Goal: Check status: Check status

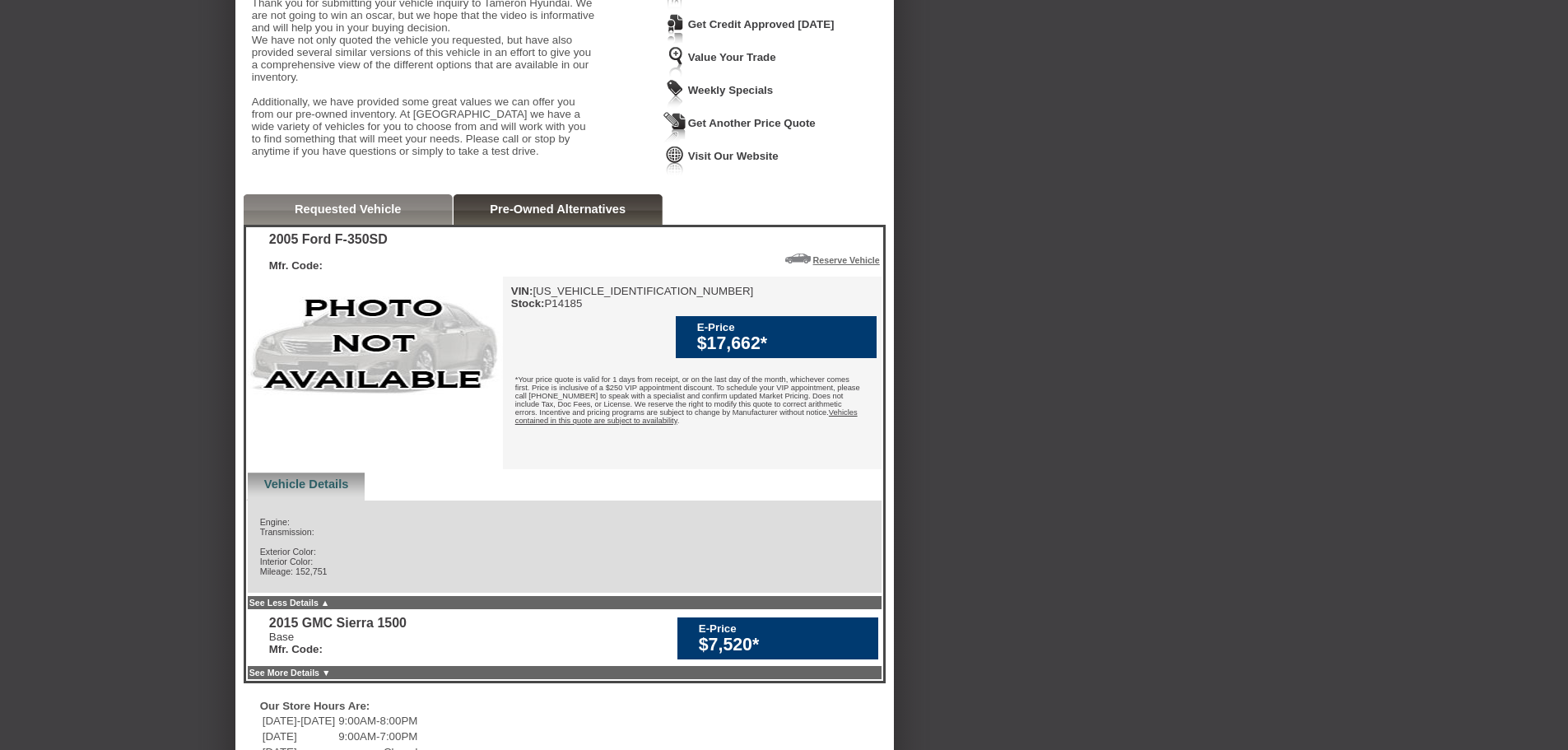
scroll to position [103, 0]
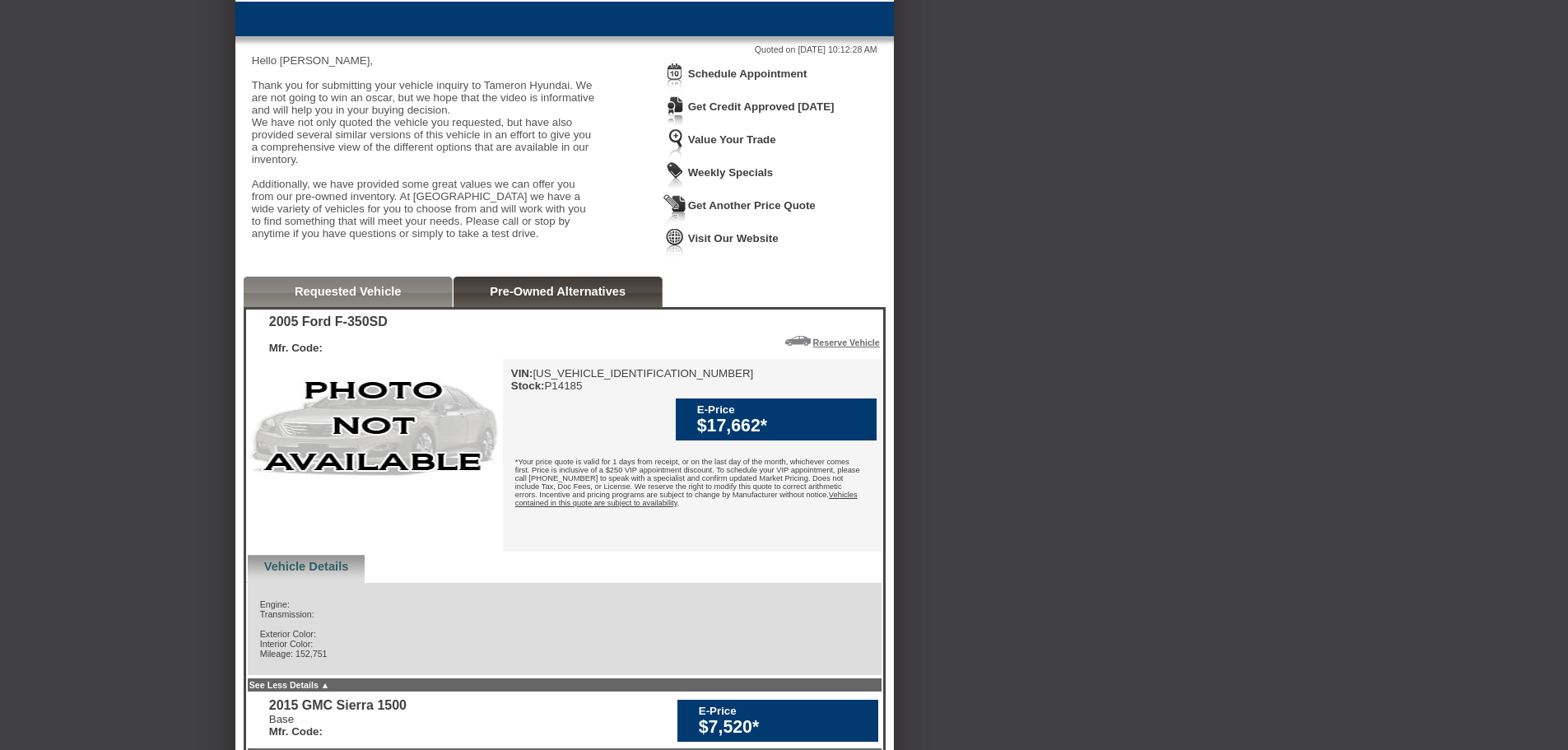
click at [387, 298] on link "Requested Vehicle" at bounding box center [348, 291] width 107 height 13
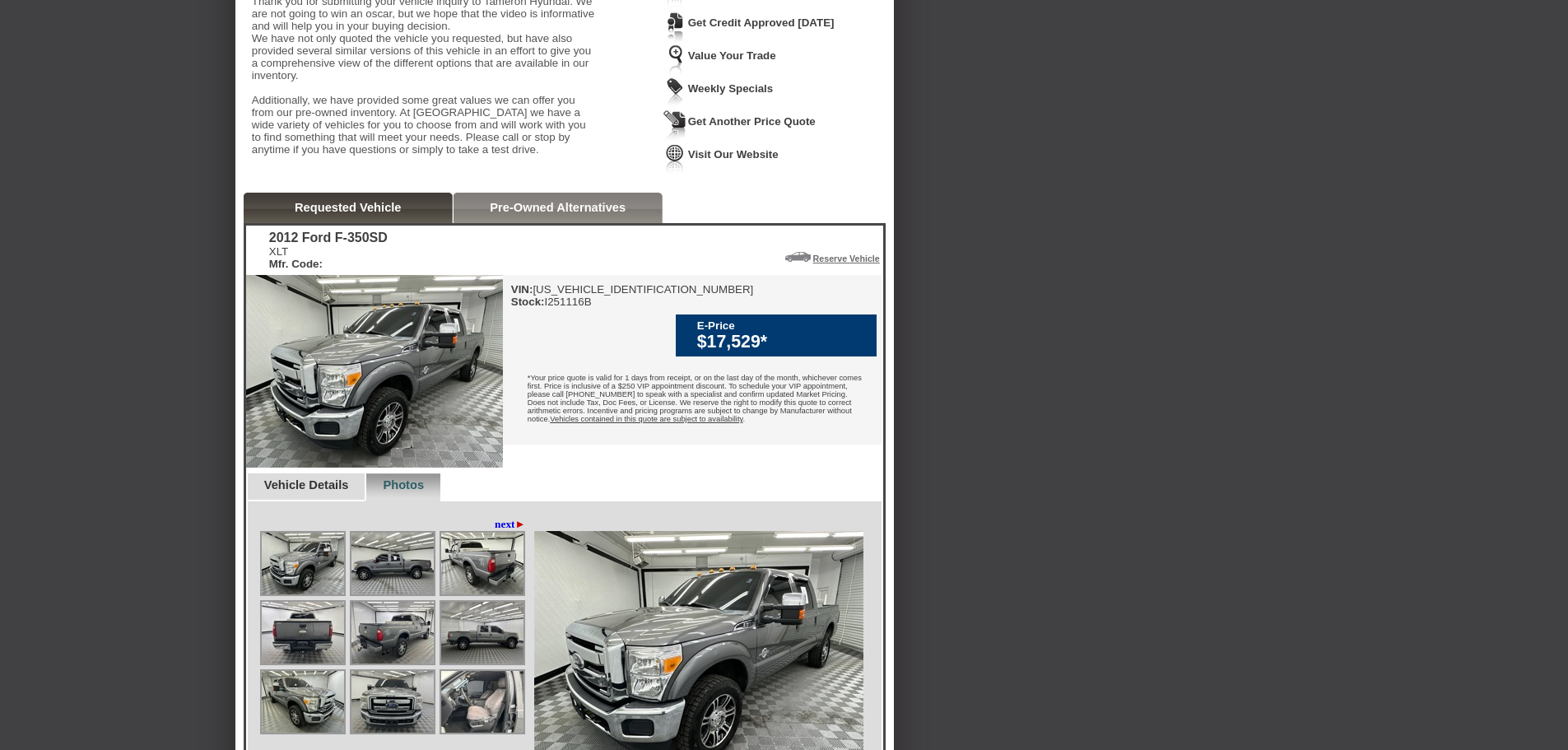
scroll to position [186, 0]
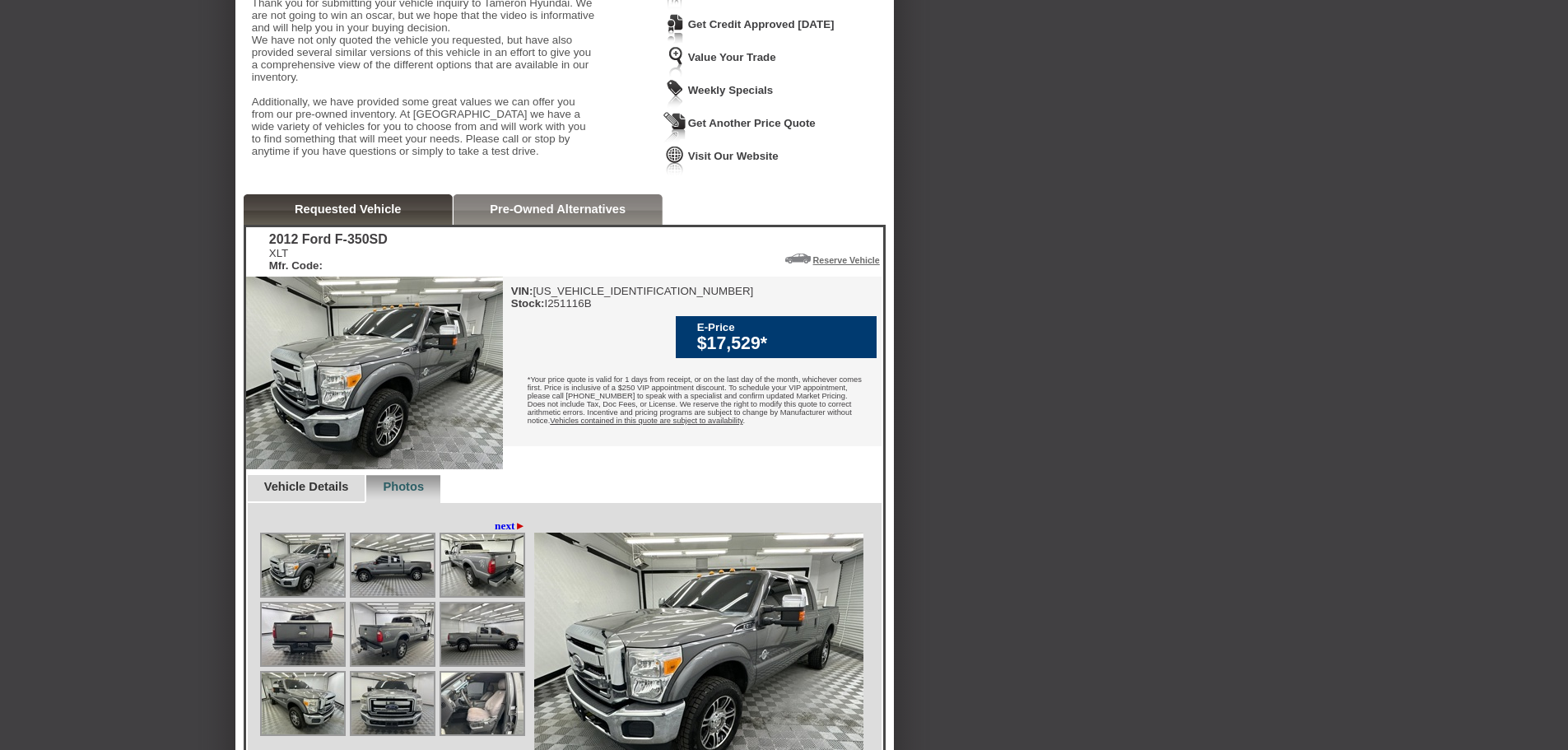
click at [558, 225] on div "Pre-Owned Alternatives" at bounding box center [557, 209] width 209 height 31
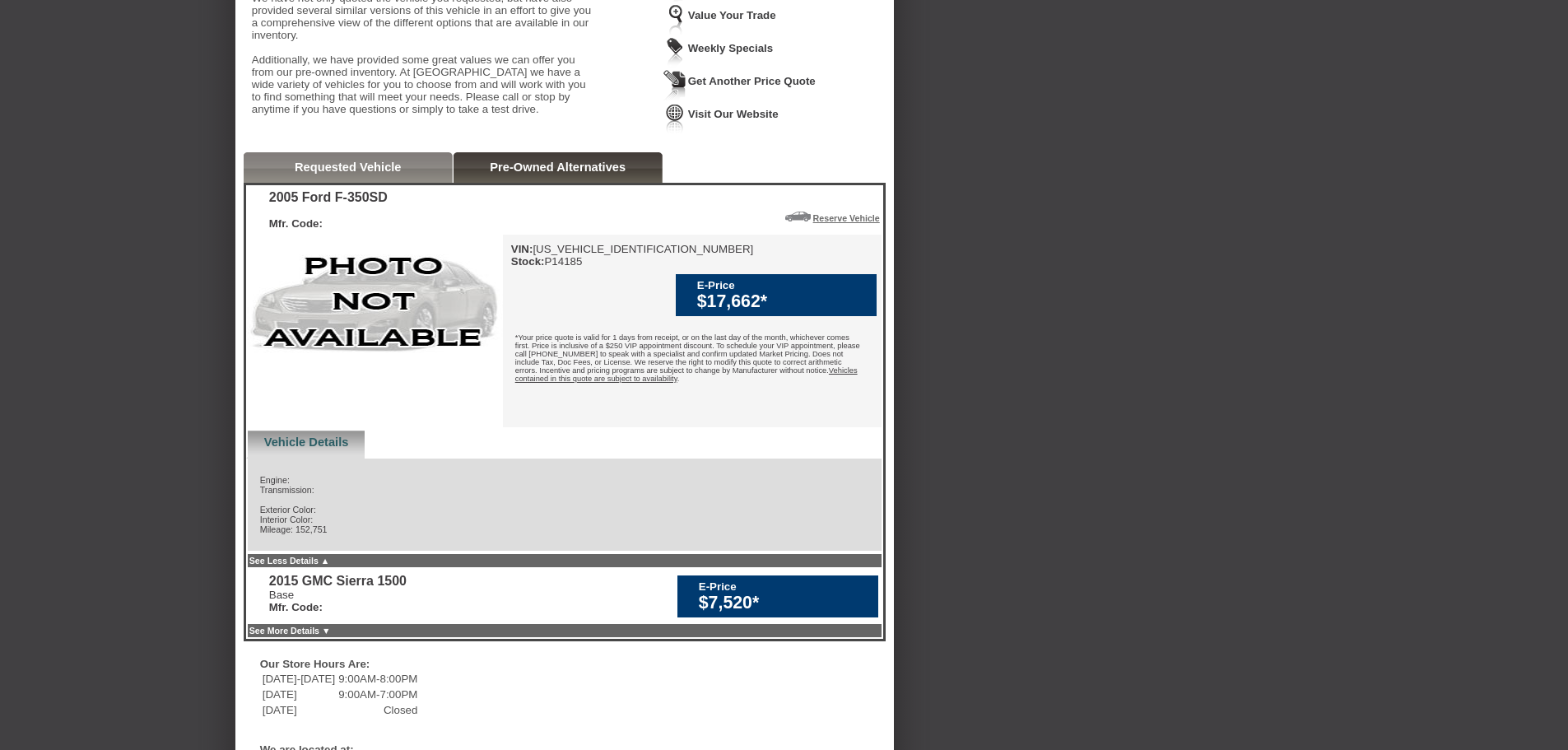
scroll to position [268, 0]
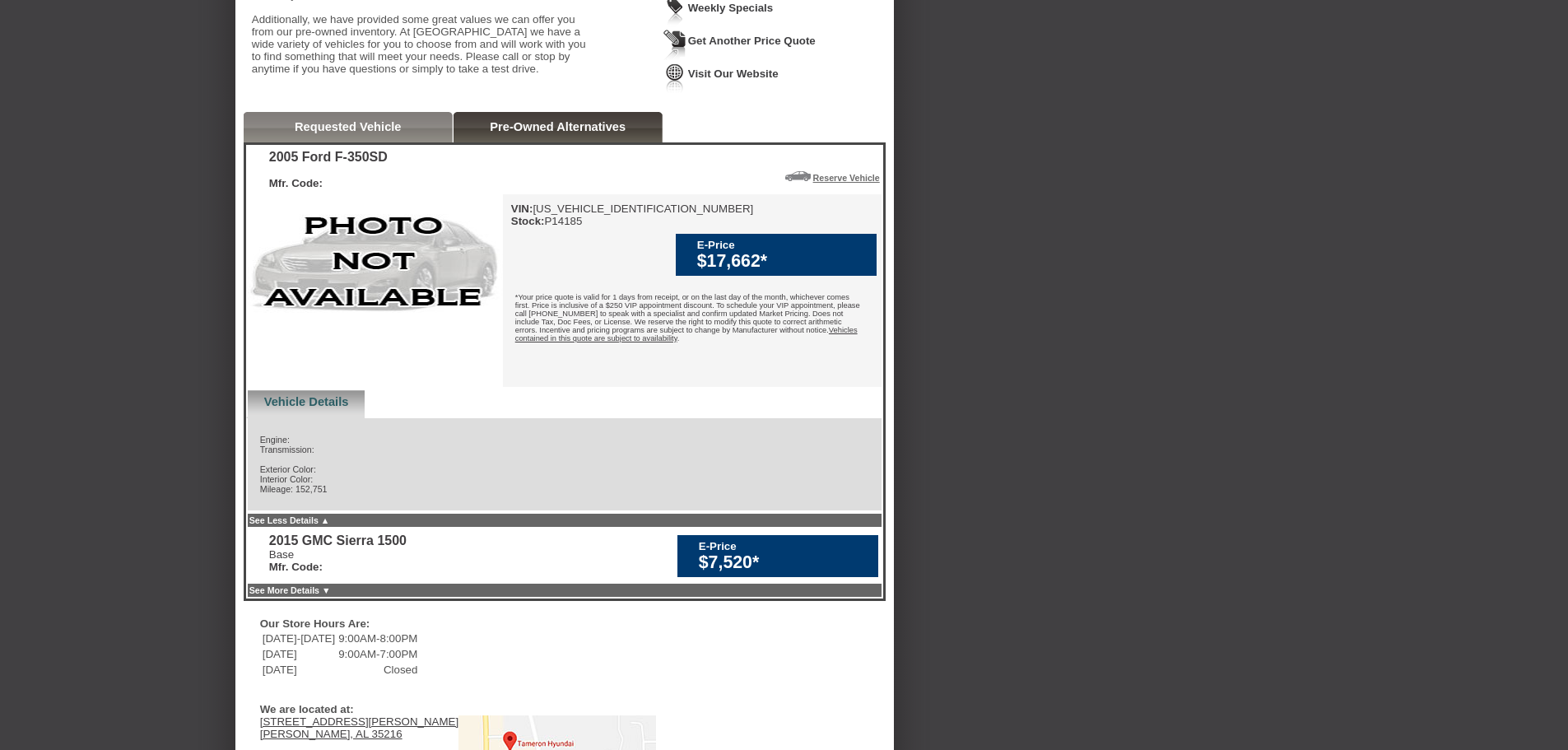
click at [346, 133] on link "Requested Vehicle" at bounding box center [348, 127] width 107 height 13
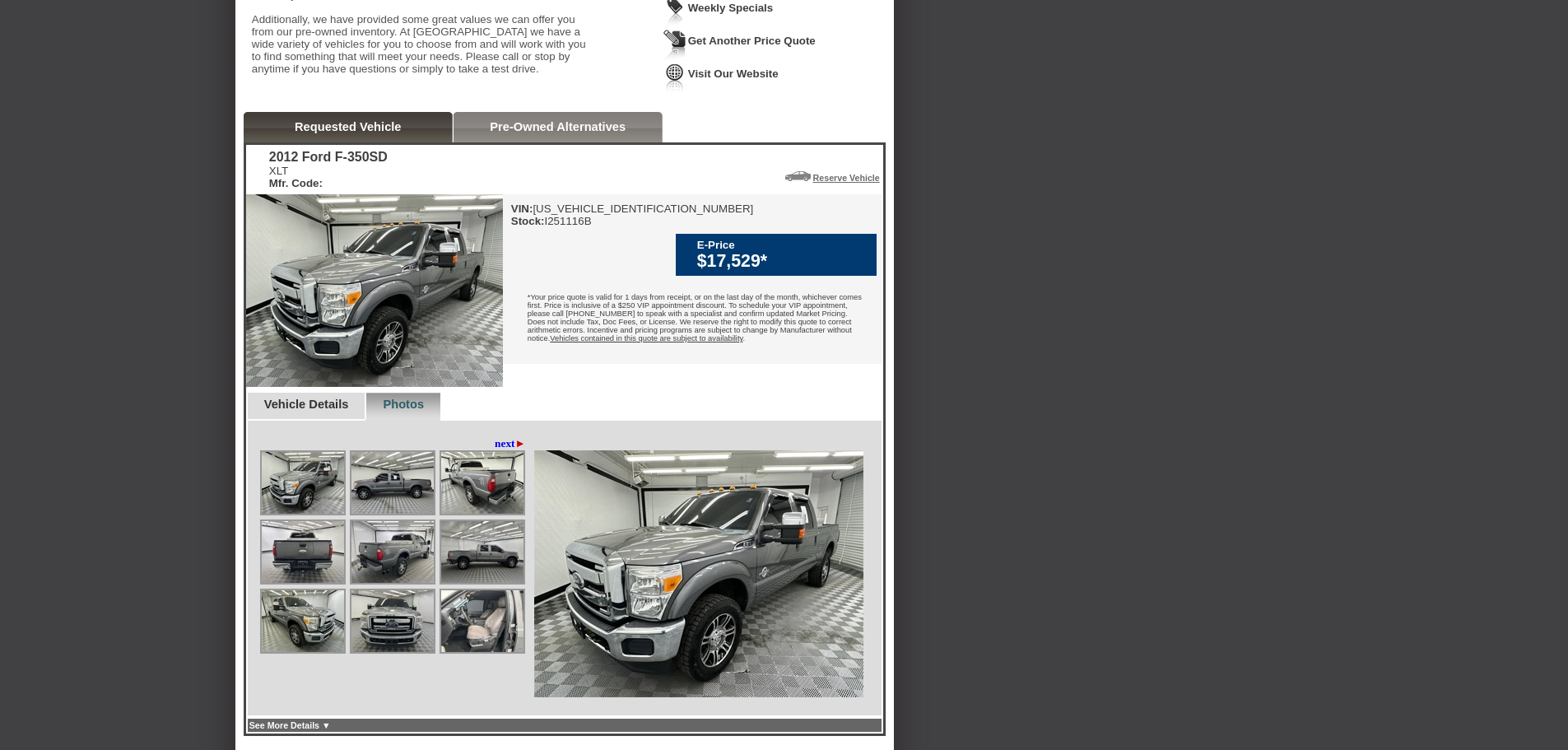
click at [525, 133] on link "Pre-Owned Alternatives" at bounding box center [557, 127] width 136 height 13
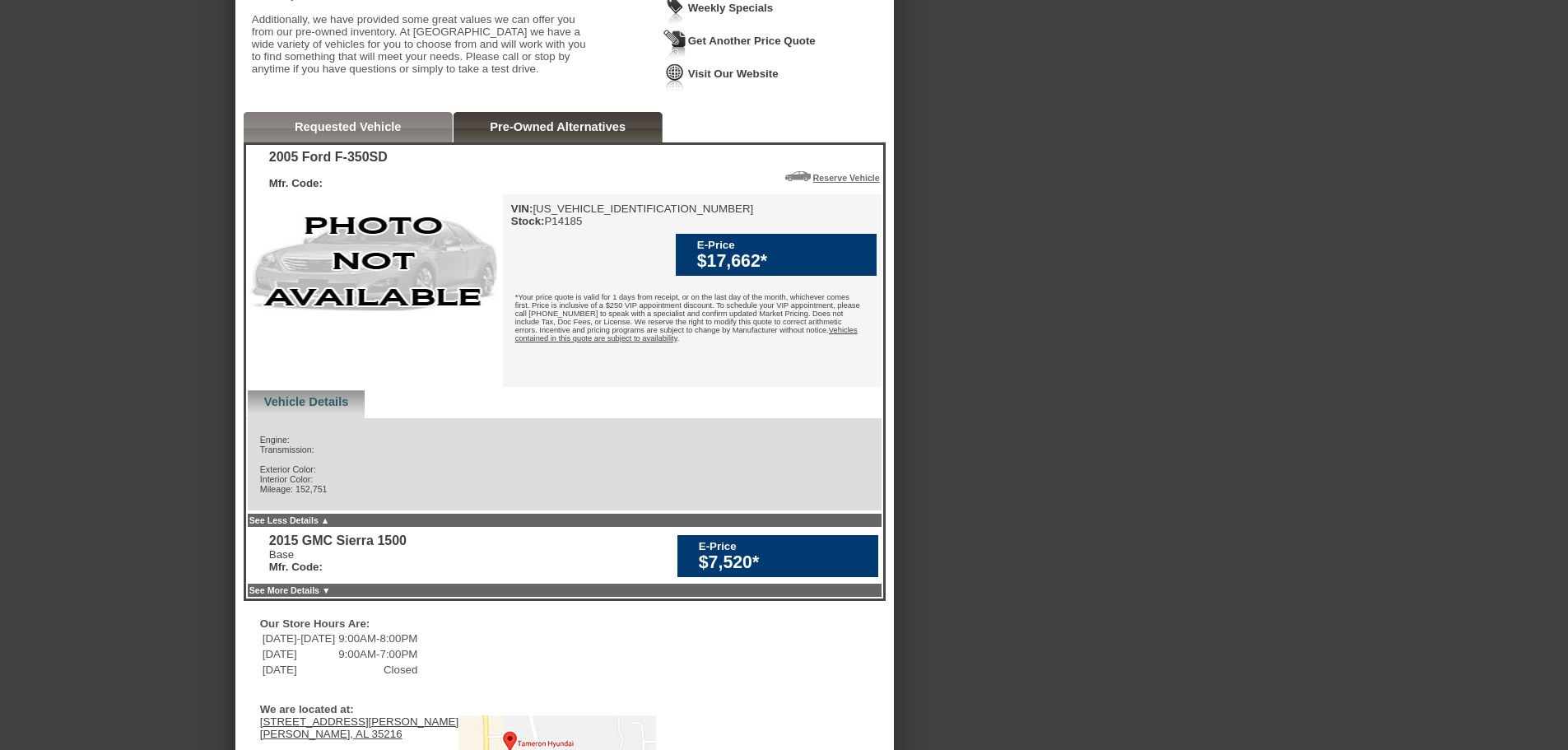
click at [329, 133] on link "Requested Vehicle" at bounding box center [348, 127] width 107 height 13
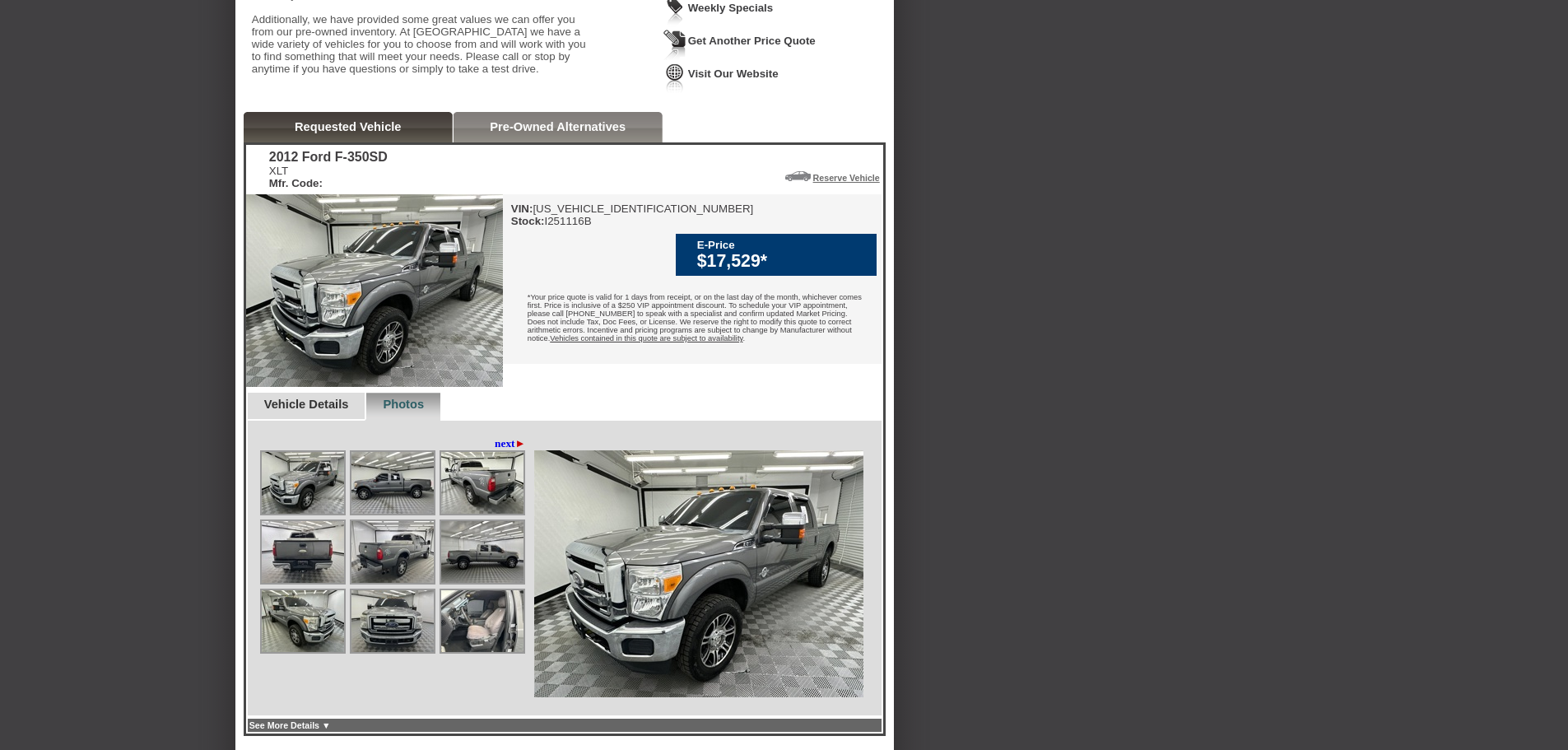
click at [478, 142] on div "Pre-Owned Alternatives" at bounding box center [557, 127] width 209 height 31
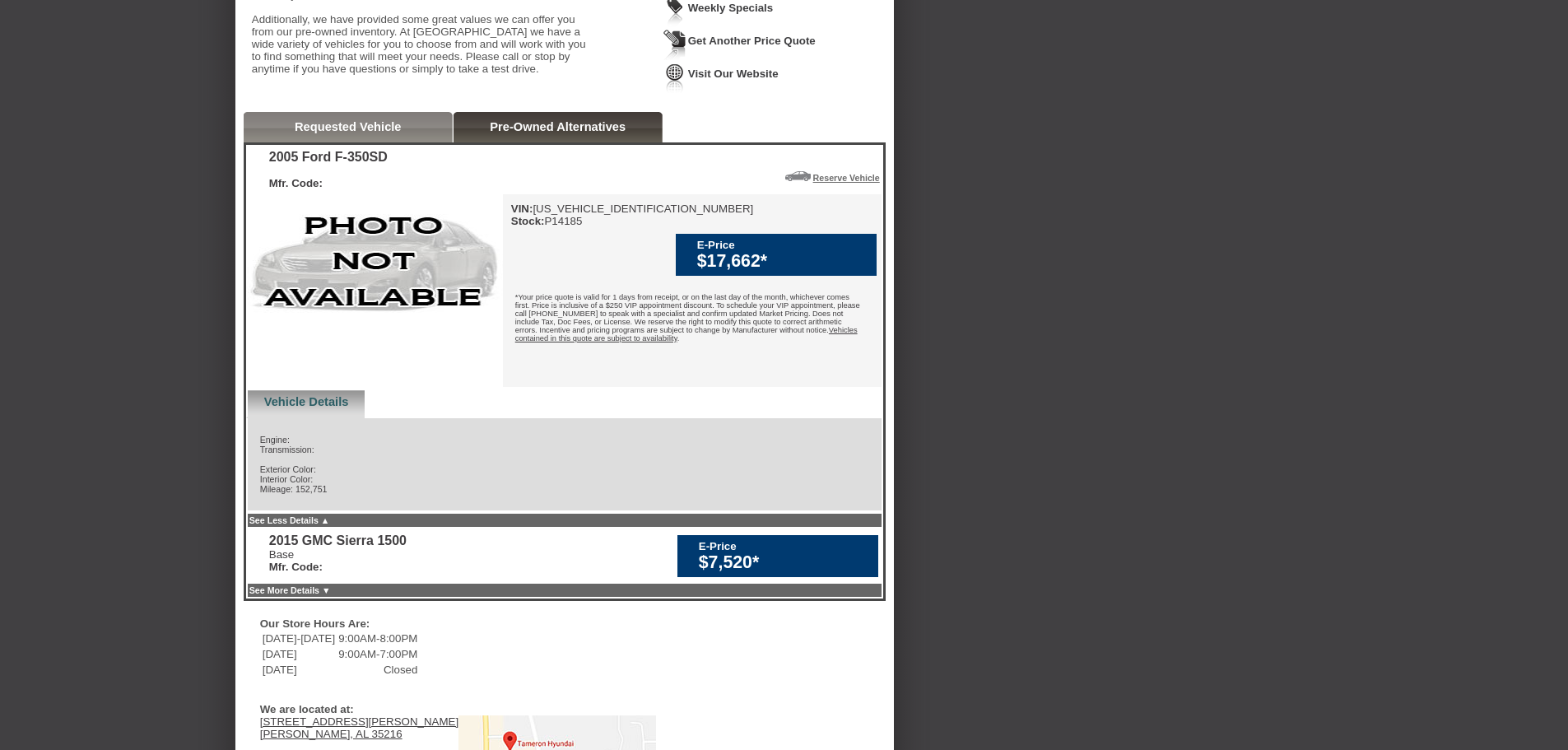
click at [356, 142] on div "Requested Vehicle" at bounding box center [348, 127] width 209 height 31
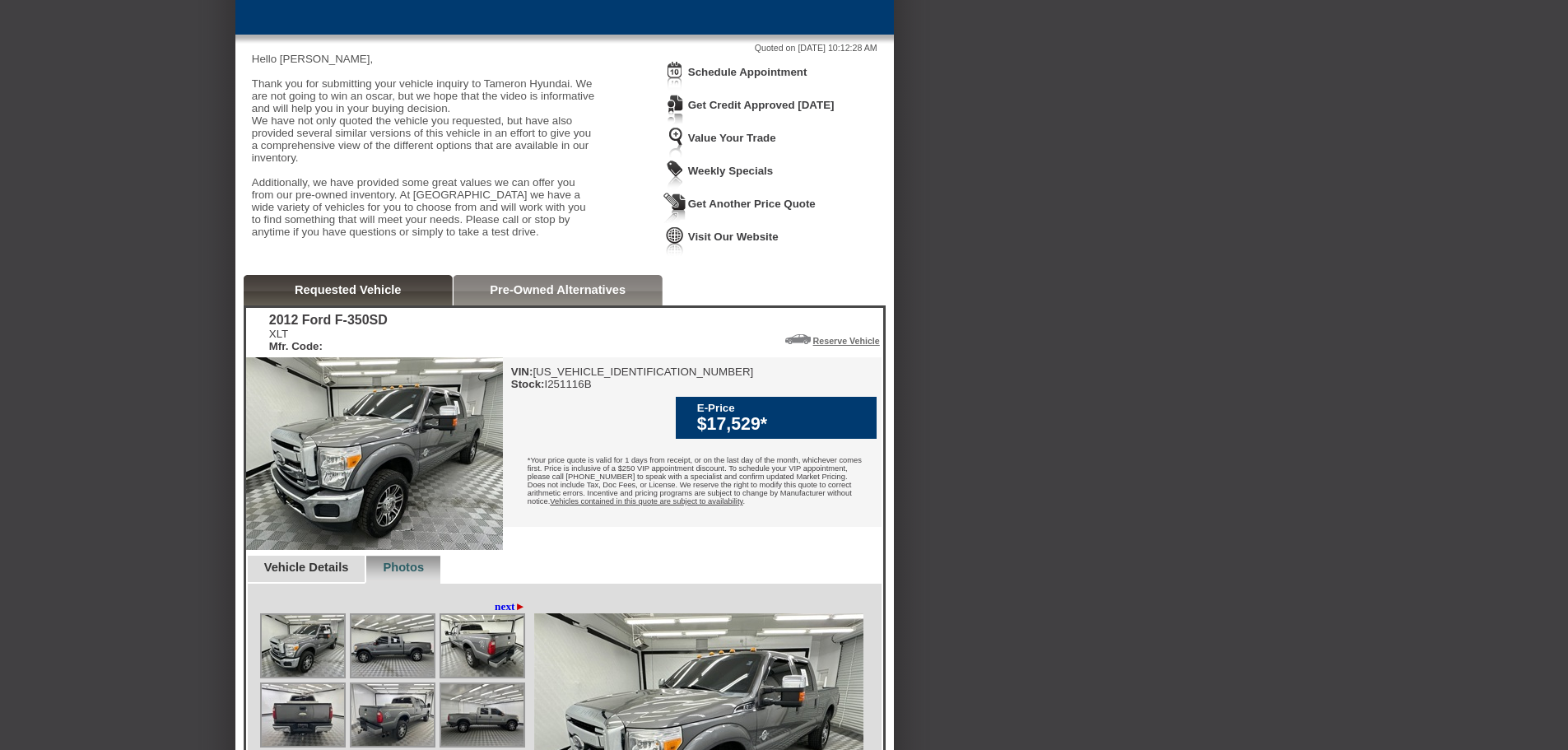
scroll to position [103, 0]
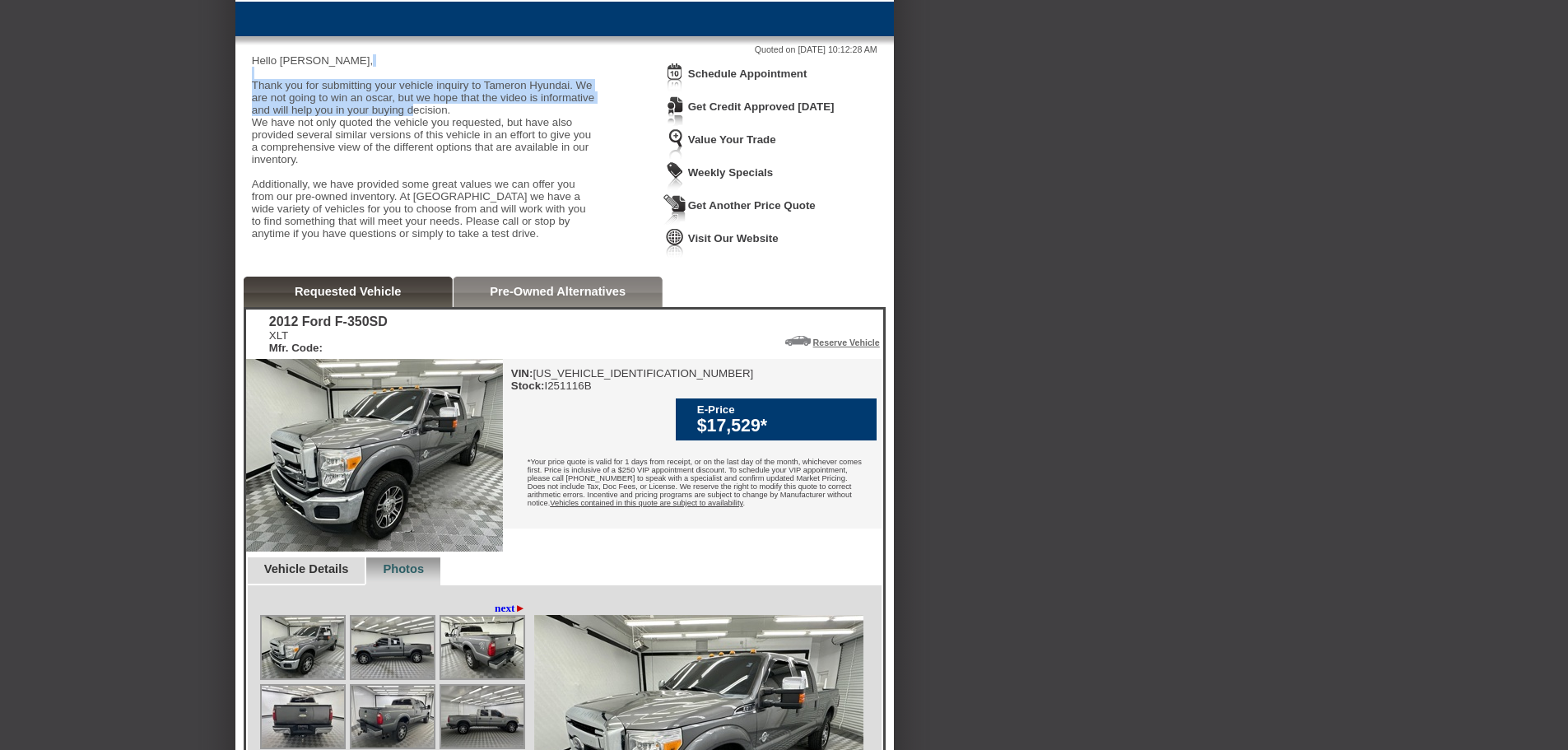
drag, startPoint x: 340, startPoint y: 79, endPoint x: 570, endPoint y: 121, distance: 233.8
click at [571, 119] on div "Hello [PERSON_NAME], Thank you for submitting your vehicle inquiry to Tameron H…" at bounding box center [425, 153] width 346 height 197
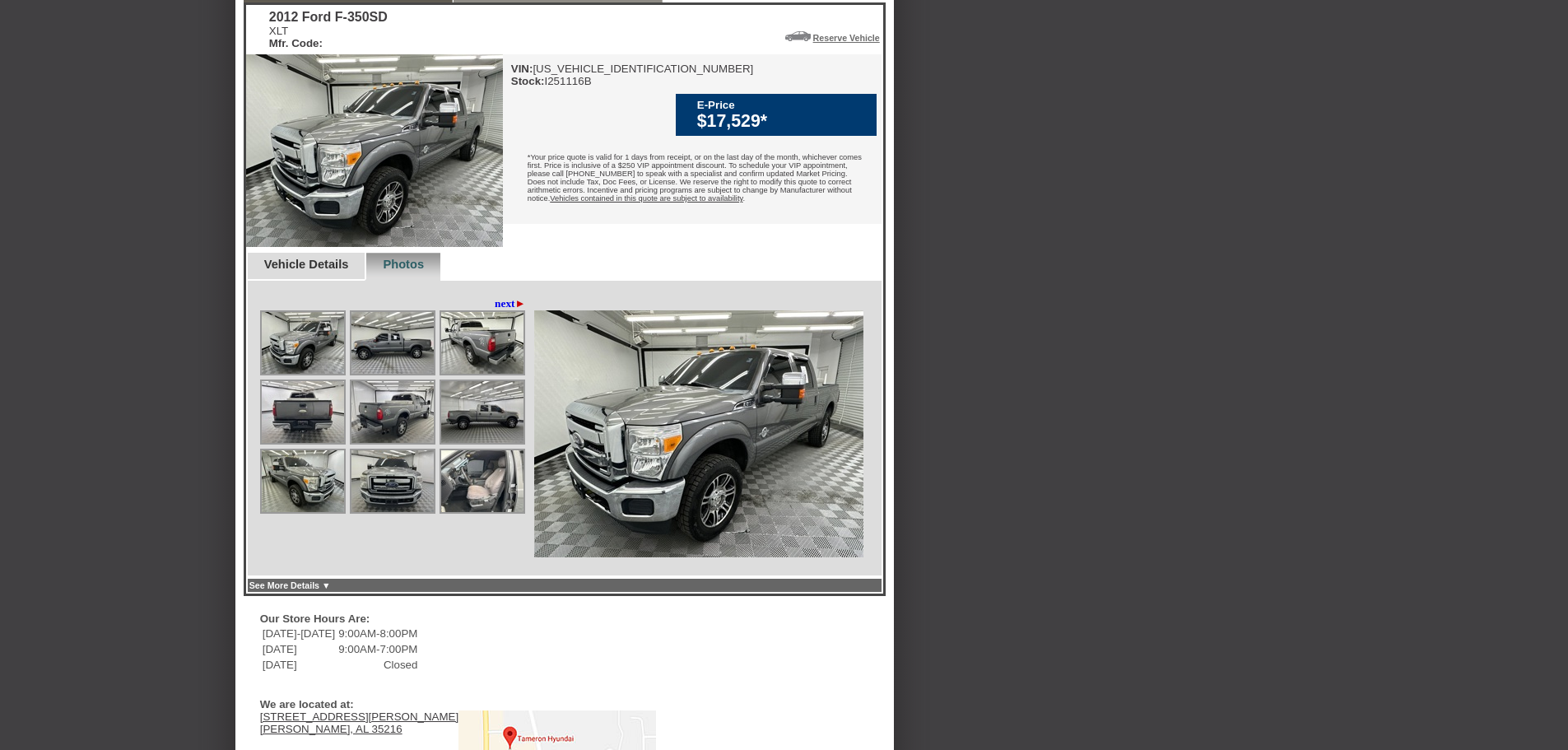
scroll to position [433, 0]
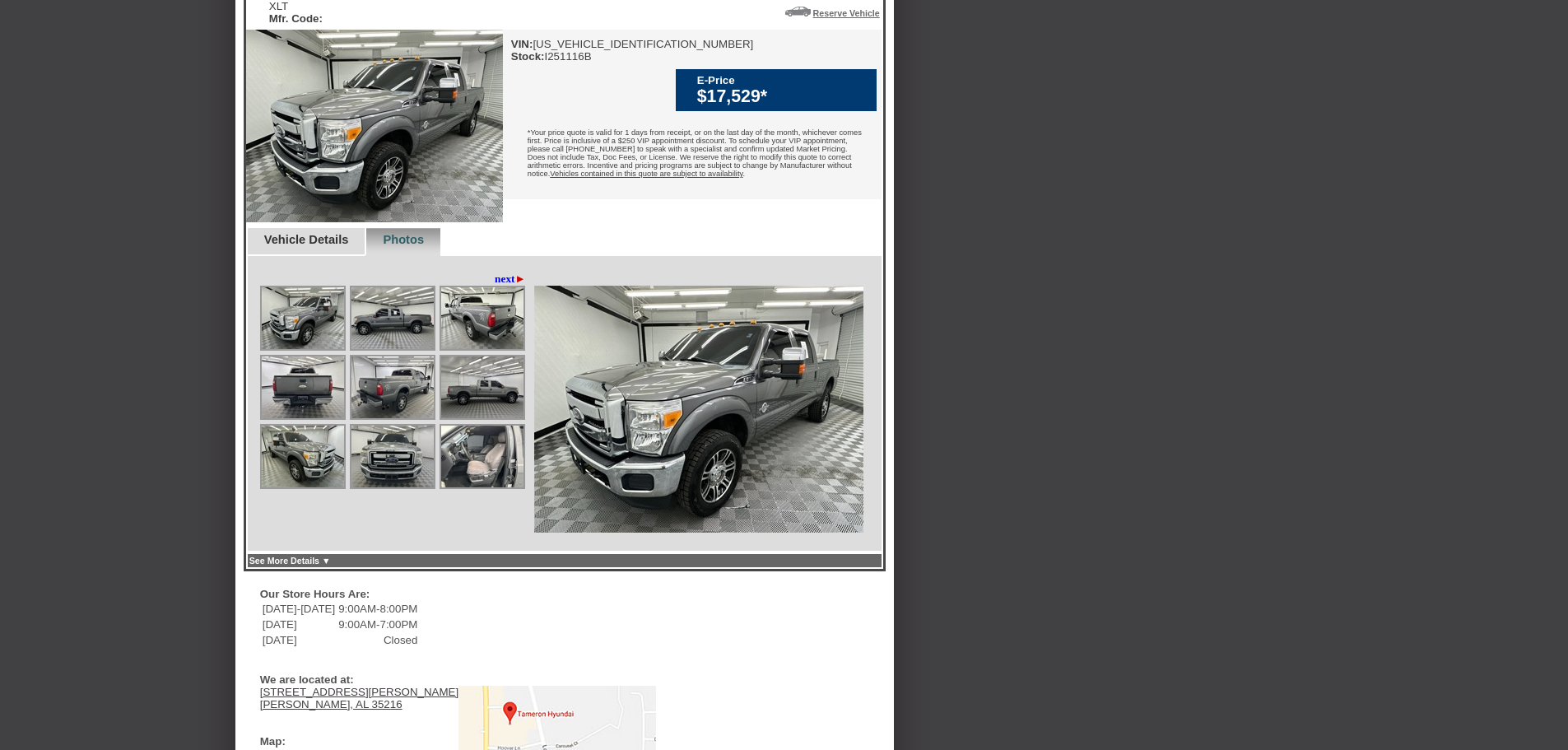
click at [503, 286] on link "next ►" at bounding box center [511, 279] width 32 height 13
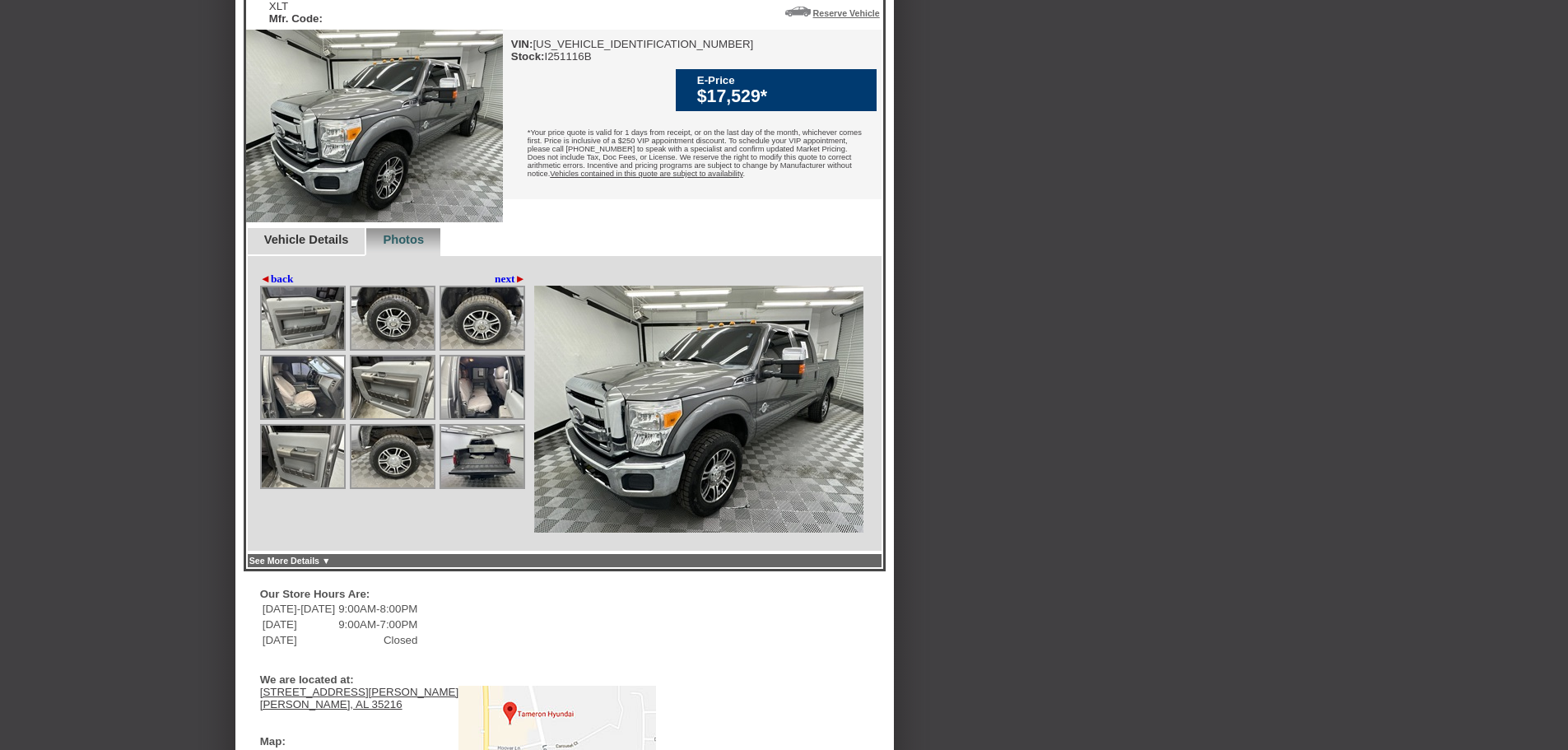
click at [503, 286] on link "next ►" at bounding box center [511, 279] width 32 height 13
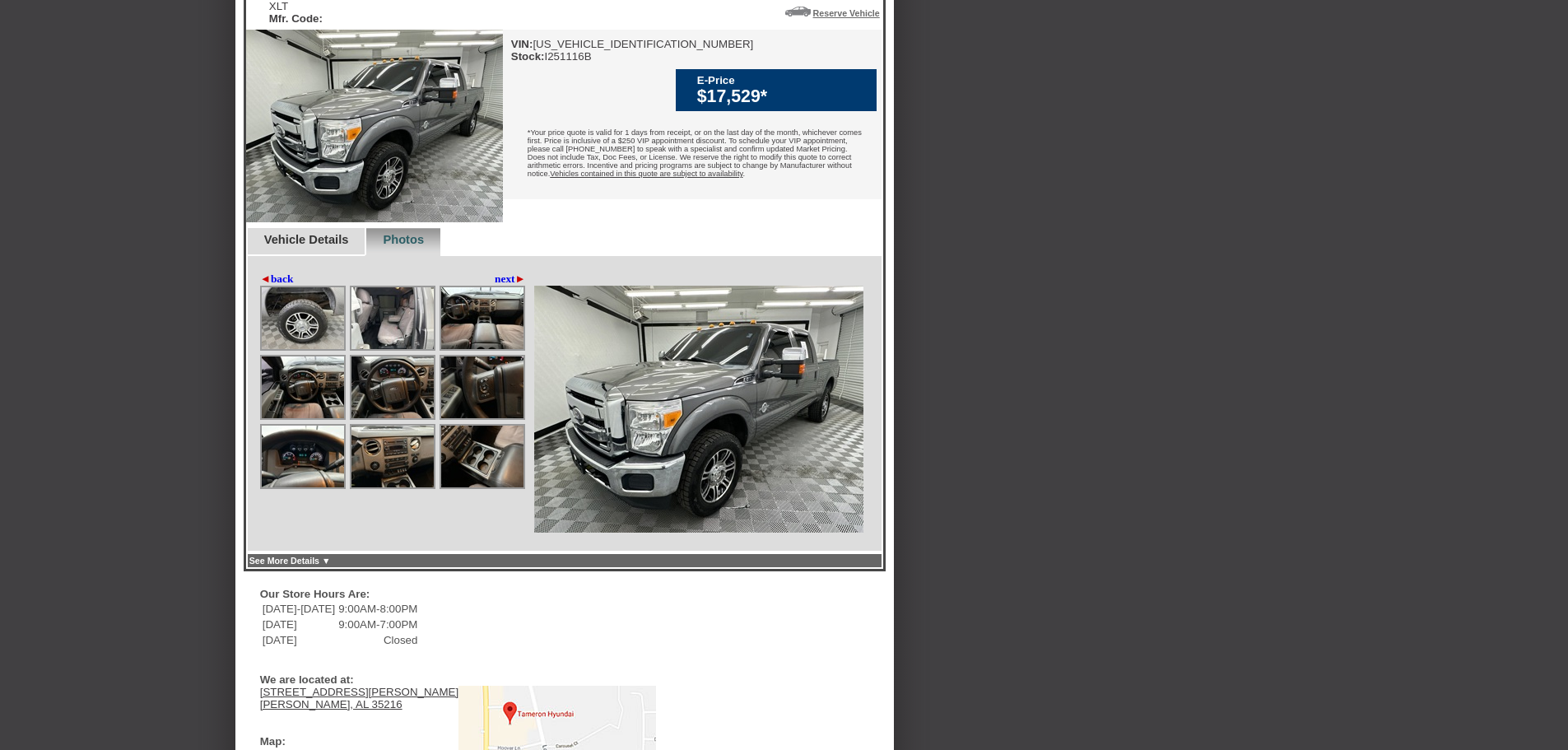
click at [502, 286] on link "next ►" at bounding box center [511, 279] width 32 height 13
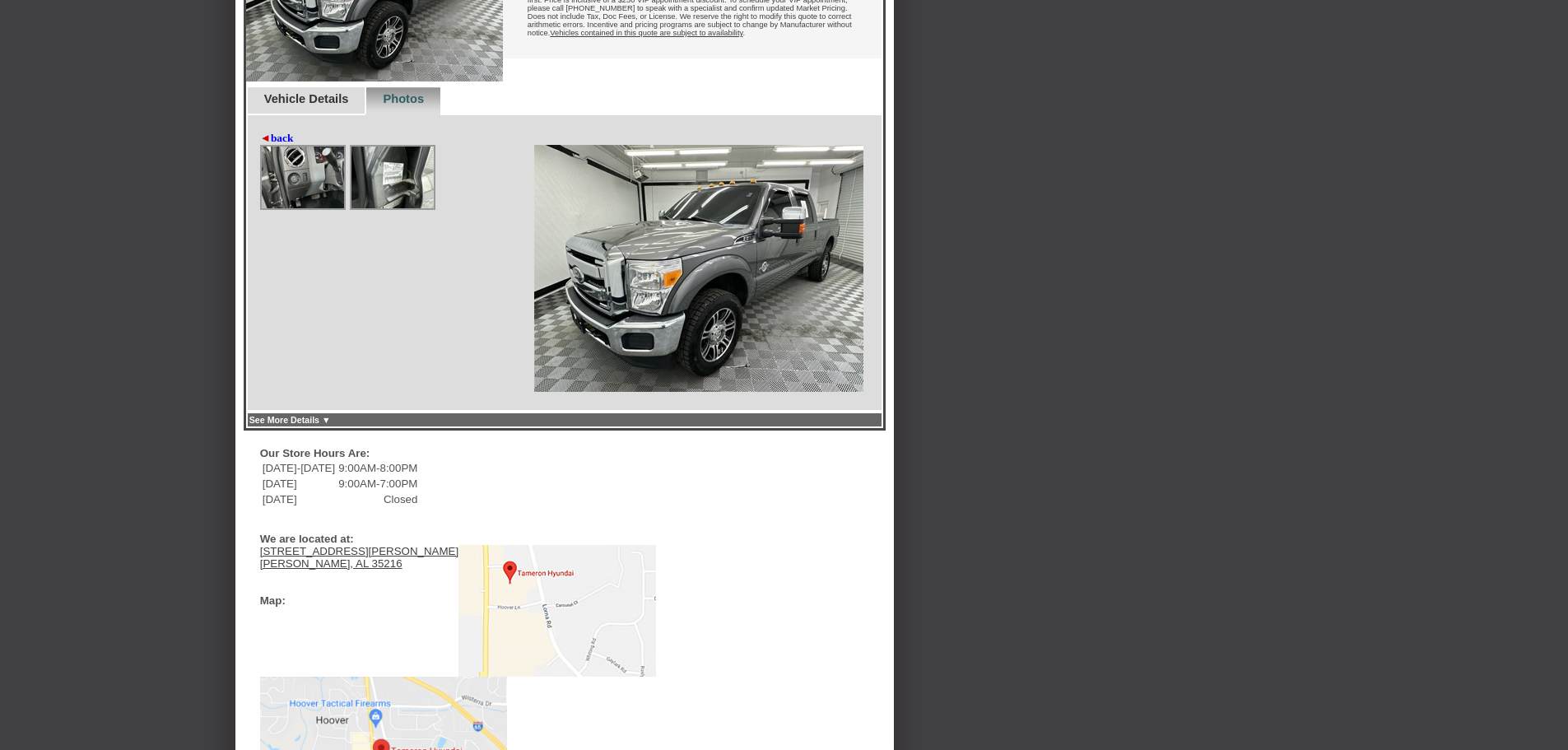
scroll to position [646, 0]
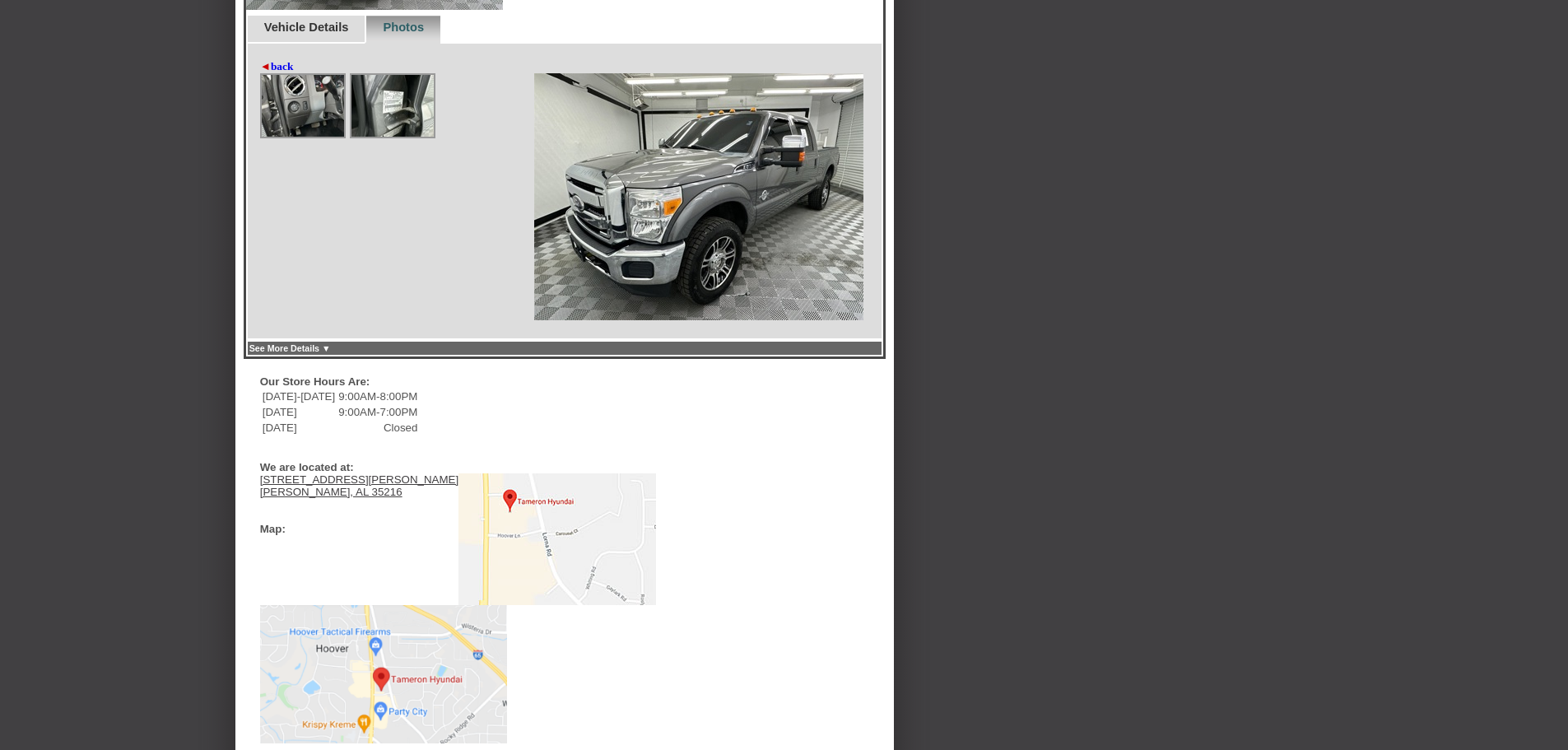
click at [271, 74] on link "◄ back" at bounding box center [277, 67] width 34 height 13
